Goal: Transaction & Acquisition: Purchase product/service

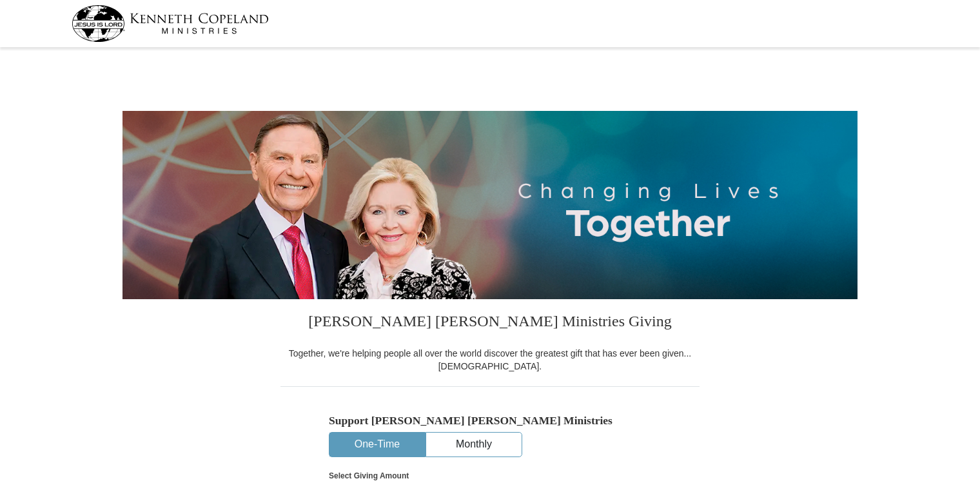
select select "NY"
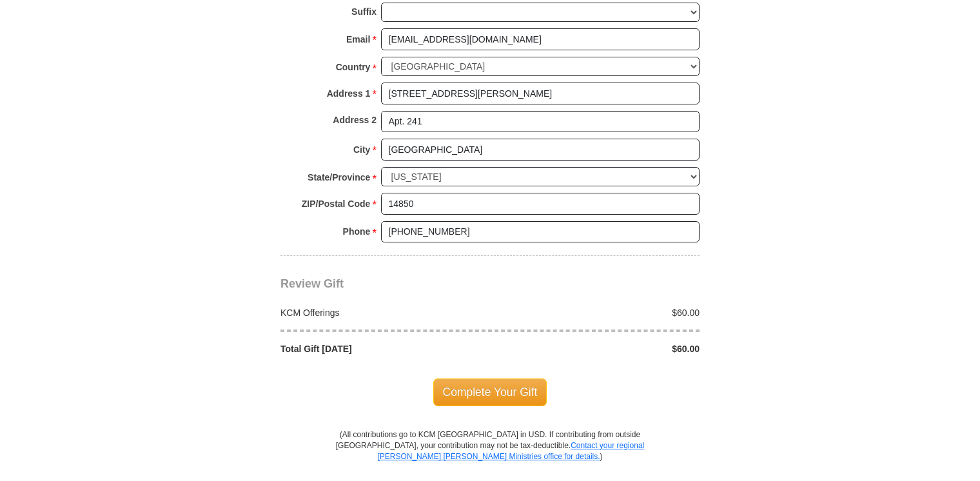
scroll to position [962, 0]
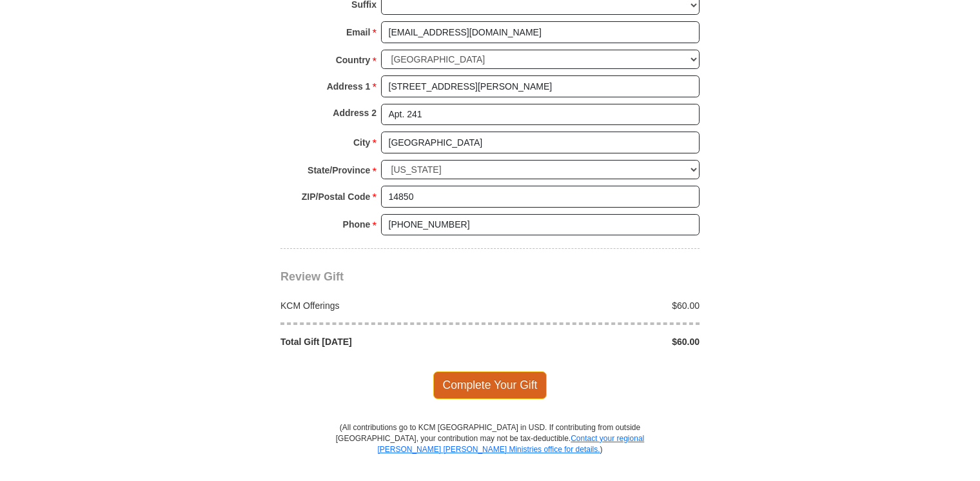
type input "60.00"
click at [494, 376] on span "Complete Your Gift" at bounding box center [490, 384] width 114 height 27
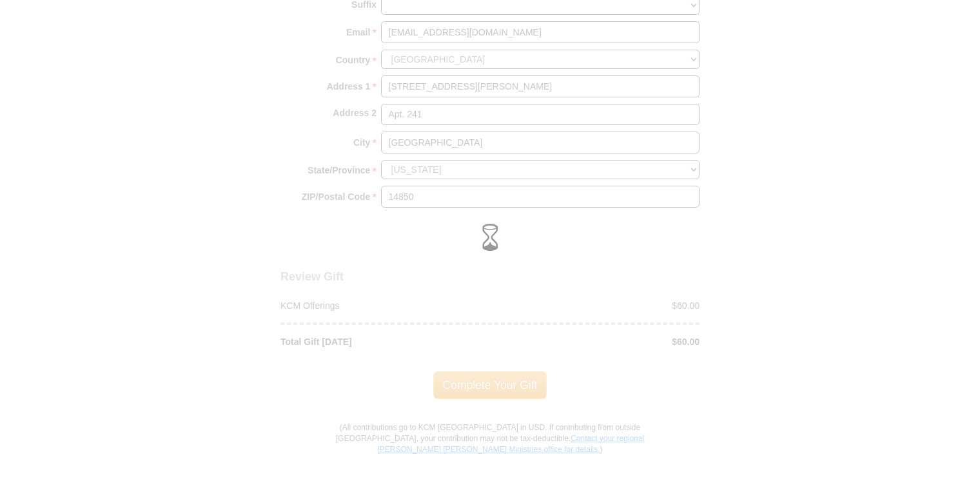
click at [887, 400] on div at bounding box center [490, 240] width 980 height 481
click at [918, 50] on div at bounding box center [490, 240] width 980 height 481
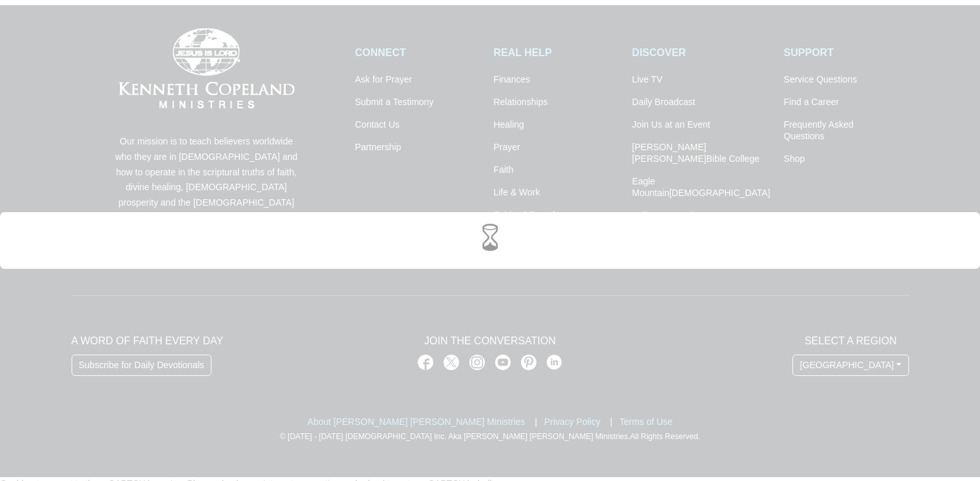
scroll to position [1826, 0]
